Goal: Information Seeking & Learning: Learn about a topic

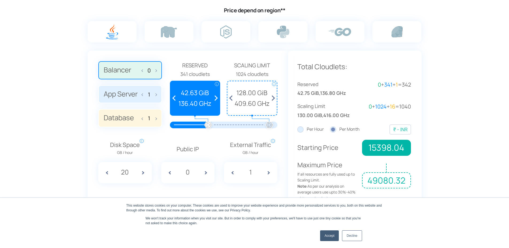
drag, startPoint x: 209, startPoint y: 124, endPoint x: 194, endPoint y: 123, distance: 15.8
click at [194, 123] on div at bounding box center [223, 125] width 91 height 7
click at [221, 124] on div at bounding box center [238, 125] width 61 height 7
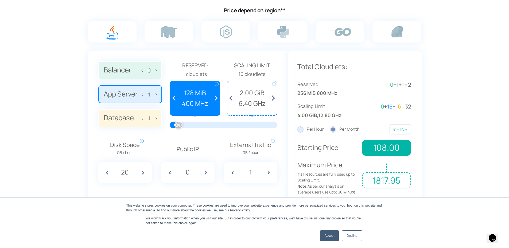
drag, startPoint x: 38, startPoint y: 104, endPoint x: 181, endPoint y: 130, distance: 144.8
click at [191, 125] on section "Estimate Your Monthly Costs Price depend on region** 0 1 1 Reserved i i" at bounding box center [254, 95] width 509 height 271
drag, startPoint x: 180, startPoint y: 124, endPoint x: 215, endPoint y: 131, distance: 35.4
click at [215, 131] on div at bounding box center [215, 125] width 12 height 12
click at [123, 120] on label "Database 1" at bounding box center [130, 118] width 64 height 18
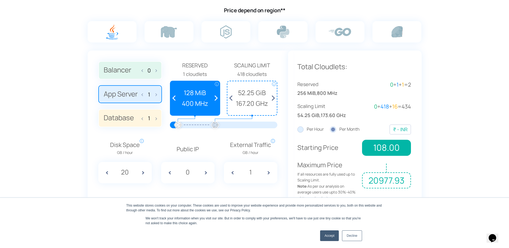
click at [0, 0] on input "Database 1" at bounding box center [0, 0] width 0 height 0
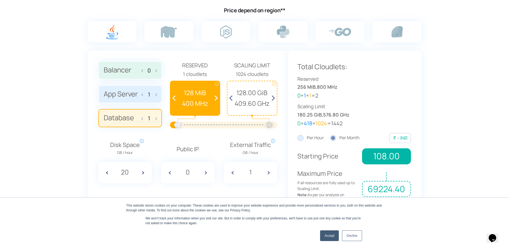
drag, startPoint x: 182, startPoint y: 124, endPoint x: 270, endPoint y: 129, distance: 88.6
click at [271, 129] on div at bounding box center [269, 125] width 12 height 12
drag, startPoint x: 180, startPoint y: 125, endPoint x: 172, endPoint y: 122, distance: 8.4
click at [178, 122] on div at bounding box center [223, 125] width 91 height 7
click at [108, 73] on label "Balancer 0" at bounding box center [130, 70] width 64 height 18
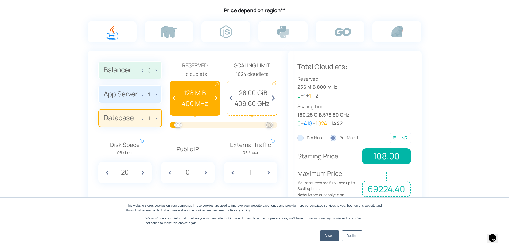
click at [0, 0] on input "Balancer 0" at bounding box center [0, 0] width 0 height 0
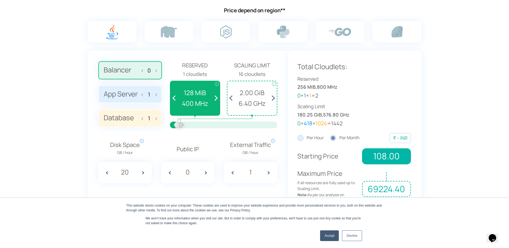
click at [50, 127] on section "Estimate Your Monthly Costs Price depend on region** 0 1 1 Reserved i i" at bounding box center [254, 99] width 509 height 279
click at [116, 97] on label "App Server 1" at bounding box center [130, 94] width 64 height 18
click at [0, 0] on input "App Server 1" at bounding box center [0, 0] width 0 height 0
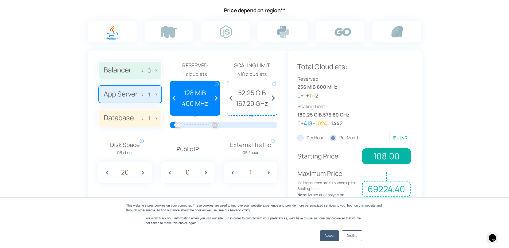
click at [118, 123] on label "Database 1" at bounding box center [130, 118] width 64 height 18
click at [0, 0] on input "Database 1" at bounding box center [0, 0] width 0 height 0
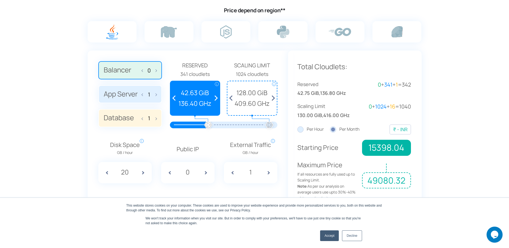
drag, startPoint x: 208, startPoint y: 123, endPoint x: 186, endPoint y: 123, distance: 21.6
click at [186, 123] on div at bounding box center [223, 125] width 91 height 7
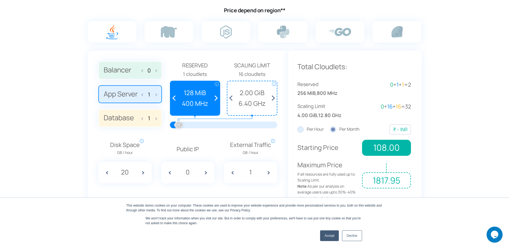
drag, startPoint x: 30, startPoint y: 84, endPoint x: 42, endPoint y: 96, distance: 16.6
click at [46, 101] on section "Estimate Your Monthly Costs Price depend on region** 0 1 1 Reserved i i" at bounding box center [254, 95] width 509 height 271
click at [333, 234] on link "Accept" at bounding box center [329, 235] width 19 height 11
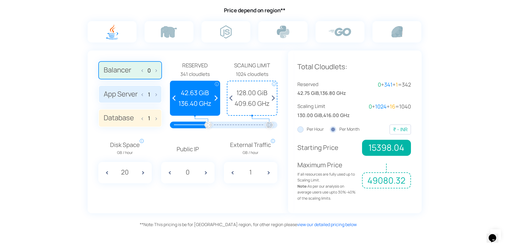
drag, startPoint x: 209, startPoint y: 126, endPoint x: 186, endPoint y: 125, distance: 23.0
click at [186, 125] on div at bounding box center [223, 125] width 91 height 7
drag, startPoint x: 249, startPoint y: 123, endPoint x: 229, endPoint y: 126, distance: 19.9
click at [229, 126] on div at bounding box center [238, 125] width 61 height 7
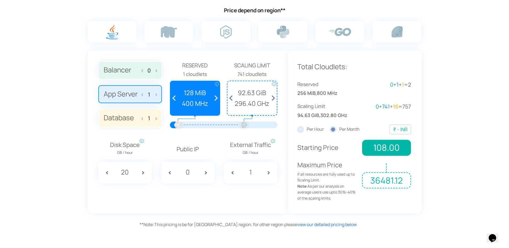
drag, startPoint x: 179, startPoint y: 123, endPoint x: 244, endPoint y: 125, distance: 64.9
click at [244, 125] on div at bounding box center [244, 125] width 12 height 12
drag, startPoint x: 179, startPoint y: 123, endPoint x: 223, endPoint y: 130, distance: 44.5
click at [224, 130] on div at bounding box center [225, 125] width 12 height 12
click at [46, 141] on section "Estimate Your Monthly Costs Price depend on region** 0 1 1 Reserved i i" at bounding box center [254, 95] width 509 height 271
